Goal: Information Seeking & Learning: Find specific fact

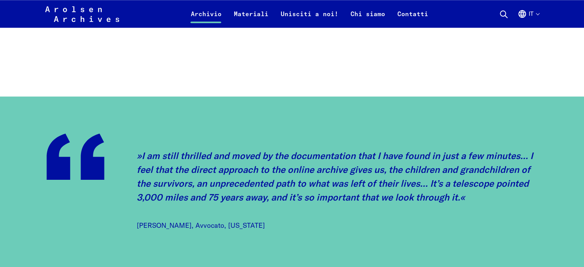
scroll to position [883, 0]
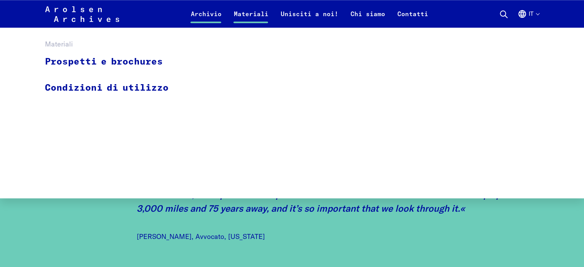
click at [258, 12] on link "Materiali" at bounding box center [250, 18] width 47 height 18
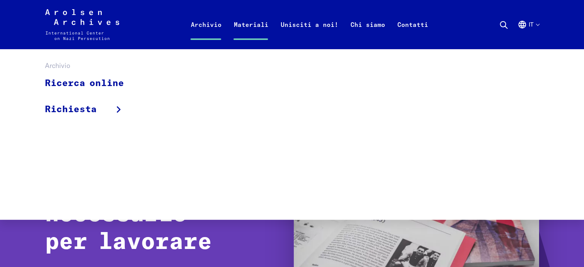
click at [212, 24] on link "Archivio" at bounding box center [205, 33] width 43 height 31
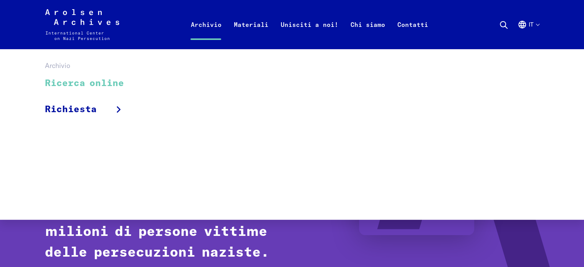
click at [116, 83] on link "Ricerca online" at bounding box center [89, 84] width 89 height 26
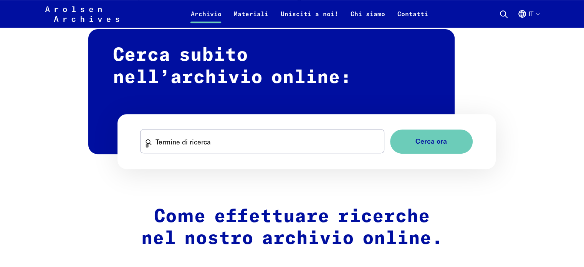
scroll to position [461, 0]
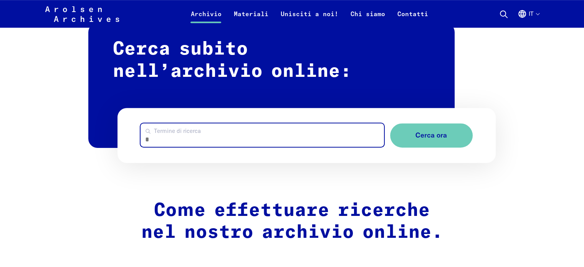
click at [227, 138] on input "Termine di ricerca" at bounding box center [262, 134] width 243 height 23
type input "******"
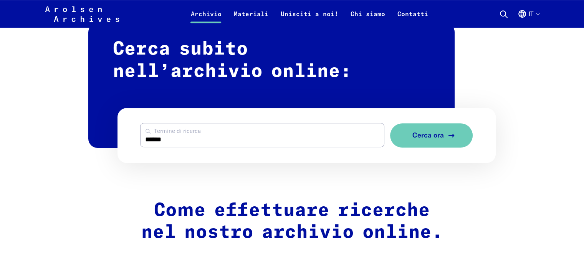
click at [442, 140] on button "Cerca ora" at bounding box center [431, 135] width 83 height 24
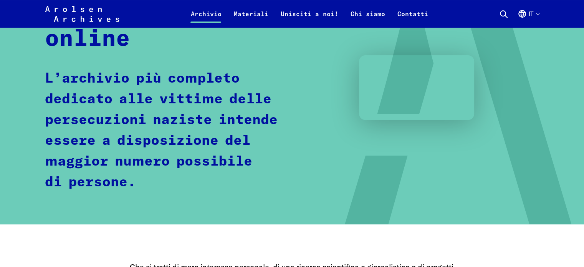
scroll to position [0, 0]
